Goal: Task Accomplishment & Management: Use online tool/utility

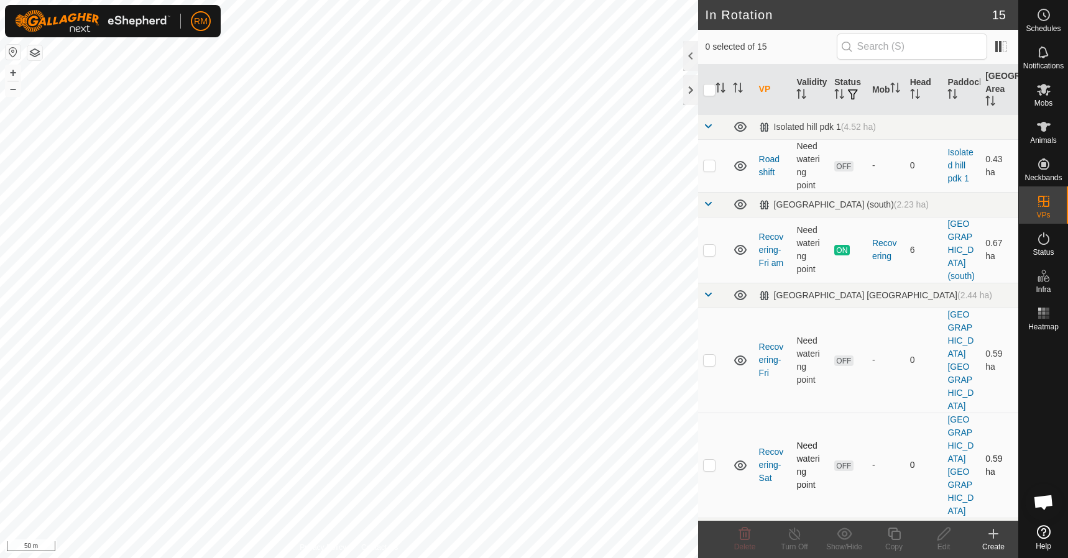
checkbox input "true"
click at [895, 534] on icon at bounding box center [894, 533] width 16 height 15
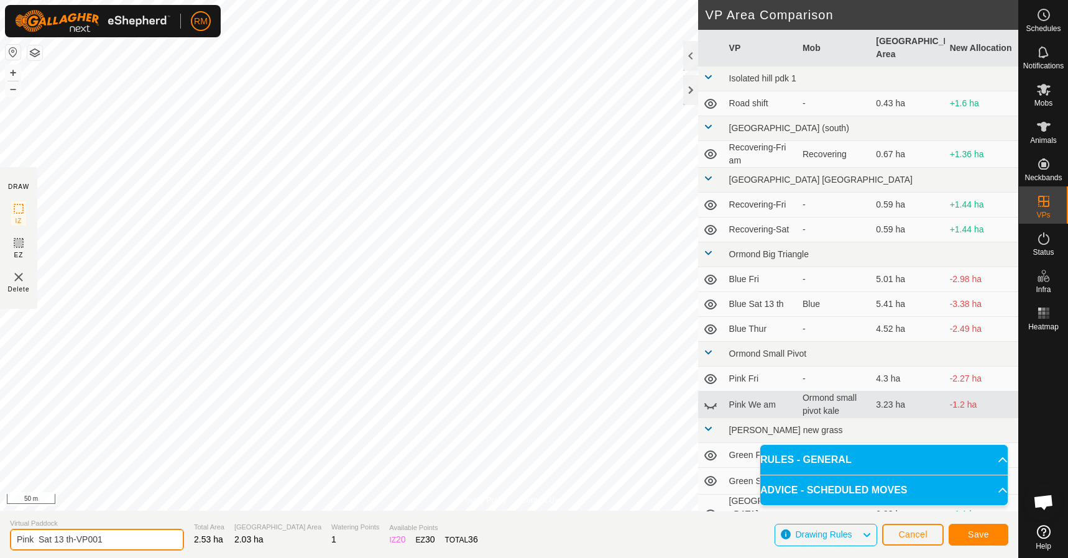
click at [105, 539] on input "Pink Sat 13 th-VP001" at bounding box center [97, 540] width 174 height 22
type input "Pink Sat 13 th-2"
click at [982, 548] on div "Save" at bounding box center [978, 535] width 60 height 30
click at [981, 536] on span "Save" at bounding box center [978, 534] width 21 height 10
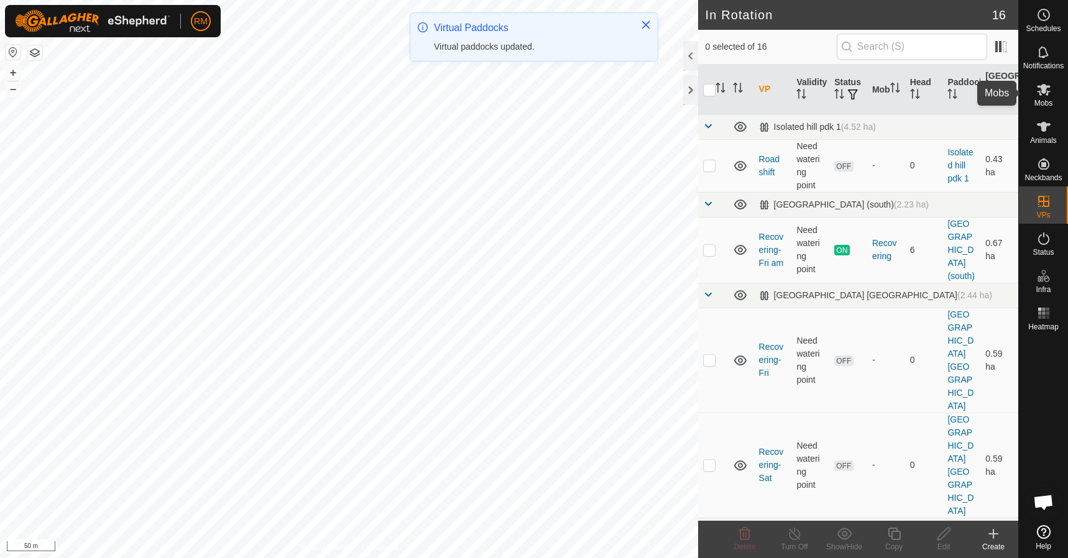
click at [1046, 91] on icon at bounding box center [1043, 89] width 15 height 15
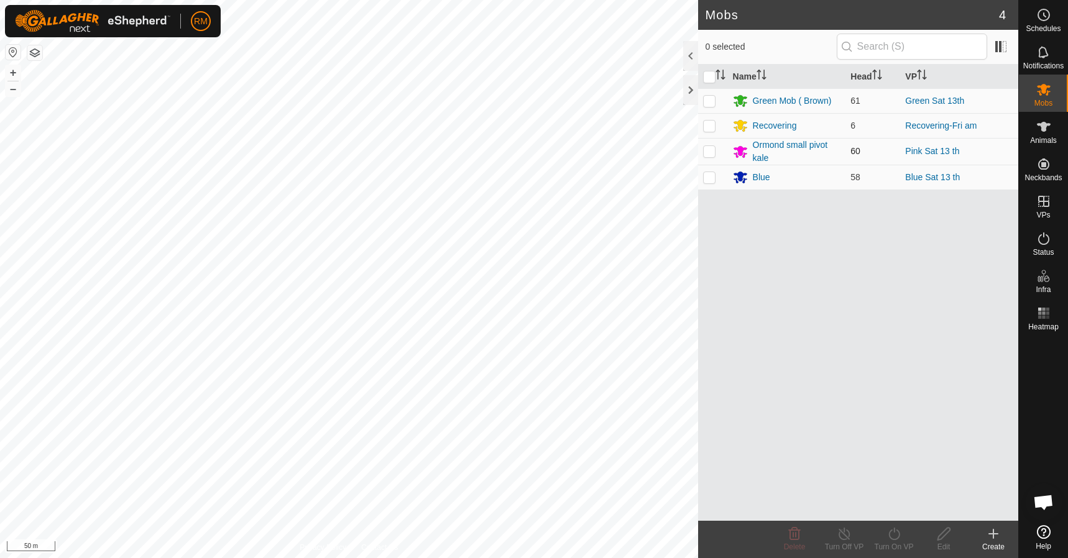
drag, startPoint x: 711, startPoint y: 151, endPoint x: 738, endPoint y: 214, distance: 69.0
click at [711, 153] on p-checkbox at bounding box center [709, 151] width 12 height 10
checkbox input "true"
click at [897, 536] on icon at bounding box center [894, 533] width 16 height 15
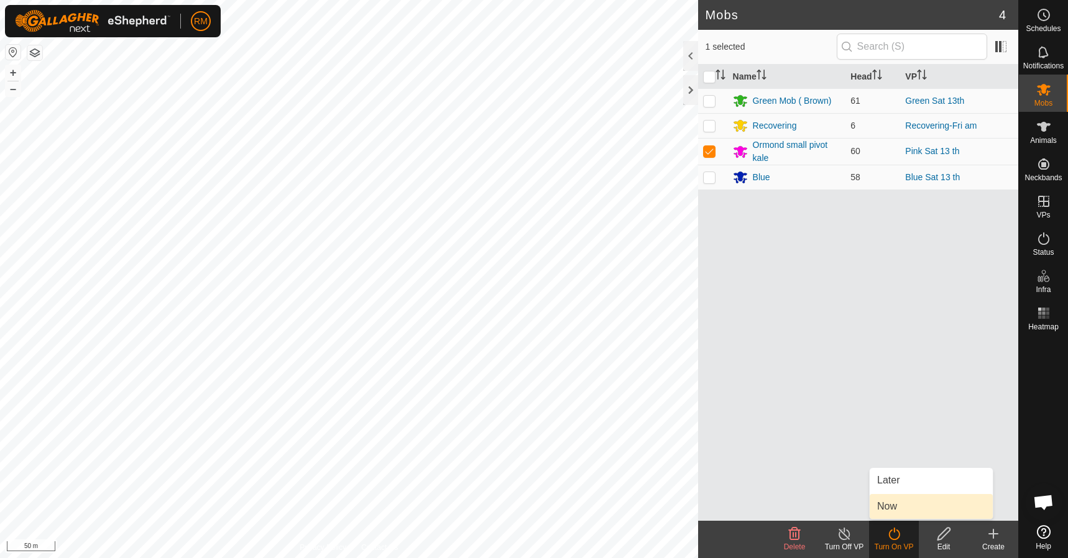
click at [888, 503] on link "Now" at bounding box center [930, 506] width 123 height 25
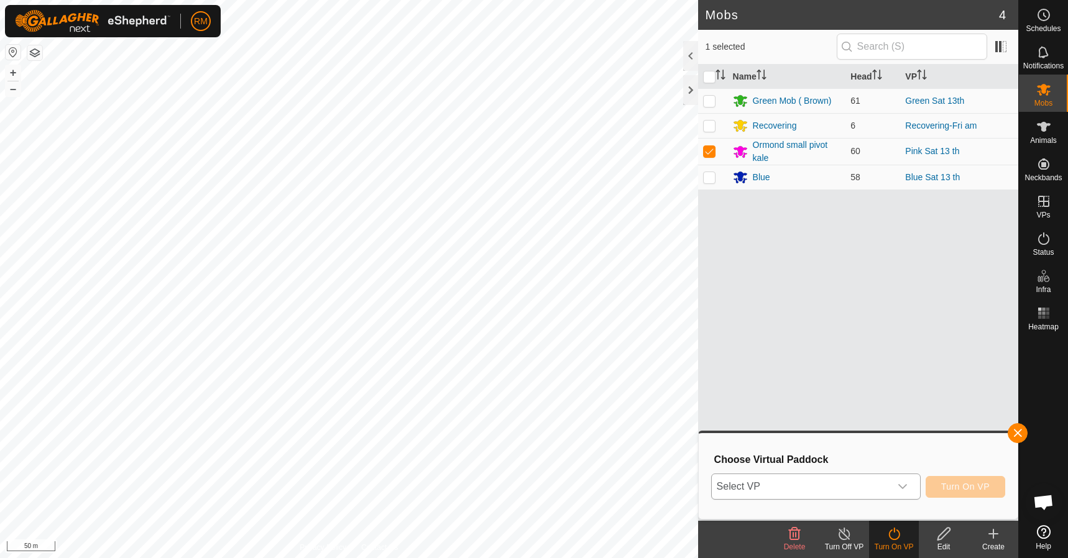
click at [902, 486] on icon "dropdown trigger" at bounding box center [902, 487] width 10 height 10
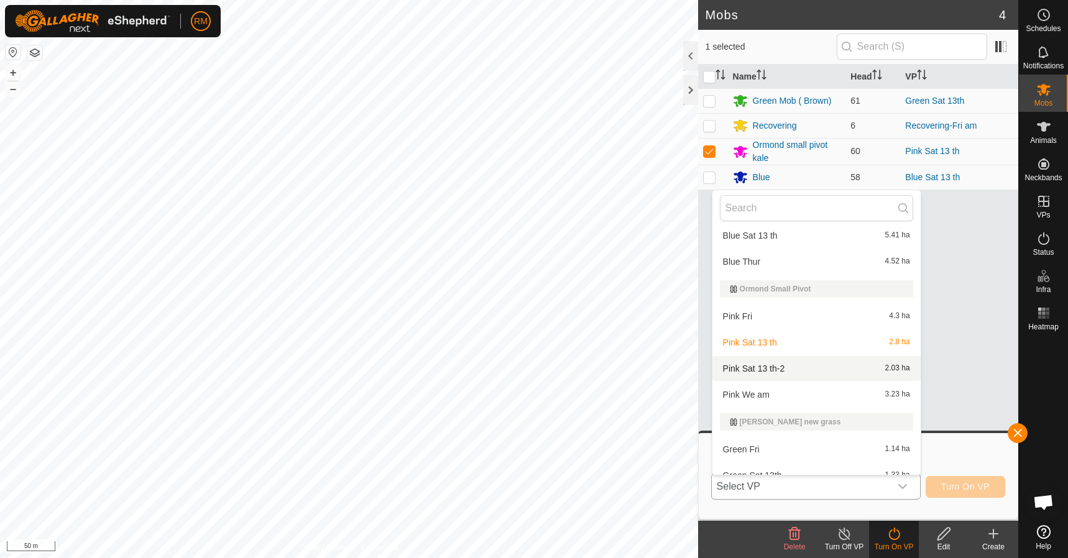
scroll to position [249, 0]
click at [768, 367] on li "Pink Sat 13 th-2 2.03 ha" at bounding box center [816, 367] width 208 height 25
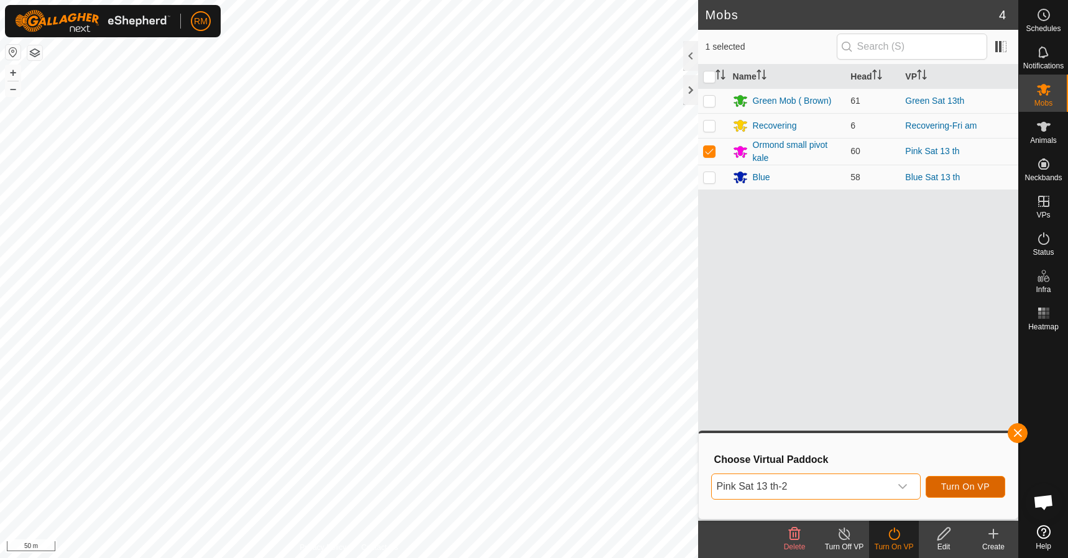
click at [954, 485] on span "Turn On VP" at bounding box center [965, 487] width 48 height 10
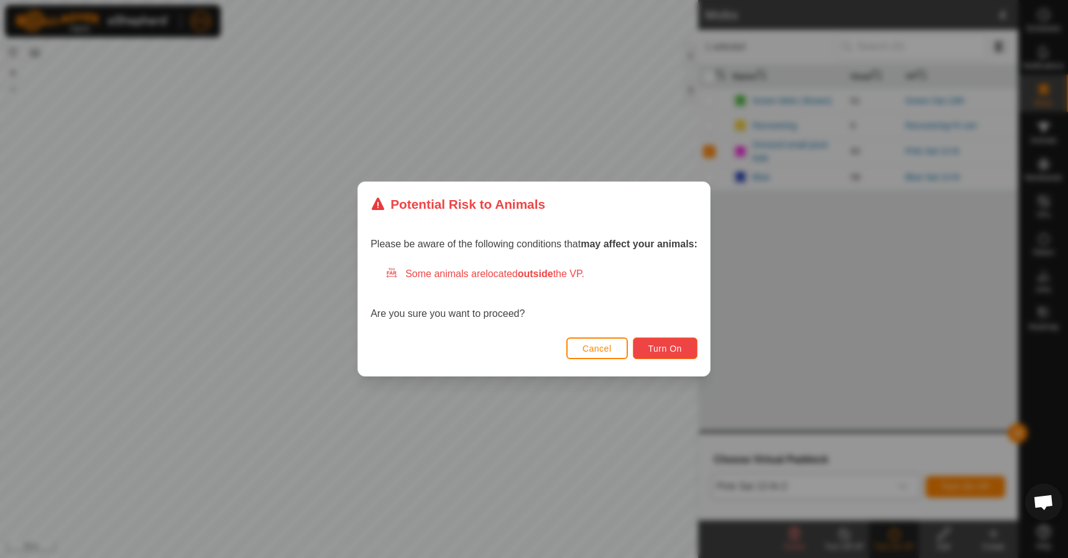
click at [690, 348] on button "Turn On" at bounding box center [665, 348] width 65 height 22
